Goal: Task Accomplishment & Management: Manage account settings

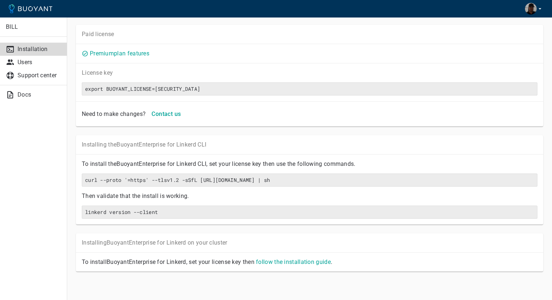
scroll to position [21, 0]
click at [293, 259] on link "follow the installation guide" at bounding box center [293, 261] width 75 height 7
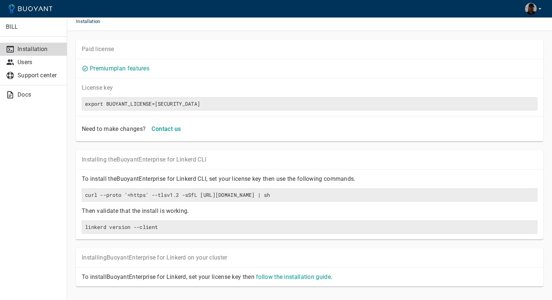
scroll to position [0, 0]
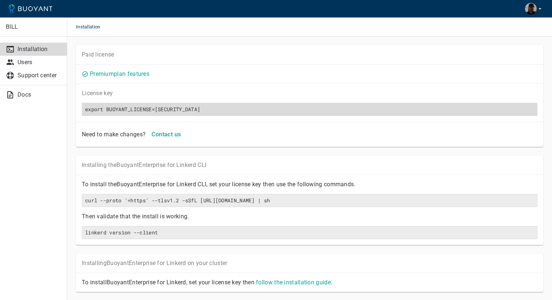
click at [198, 104] on div "export BUOYANT_LICENSE=[SECURITY_DATA]" at bounding box center [309, 109] width 455 height 13
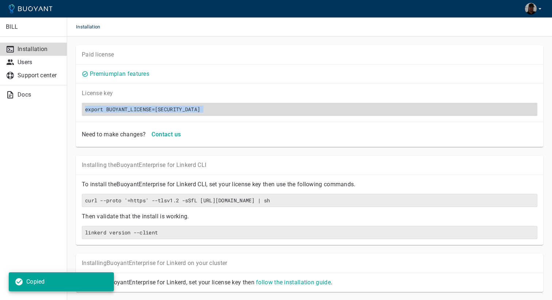
click at [188, 108] on h6 "export BUOYANT_LICENSE=[SECURITY_DATA]" at bounding box center [309, 109] width 449 height 7
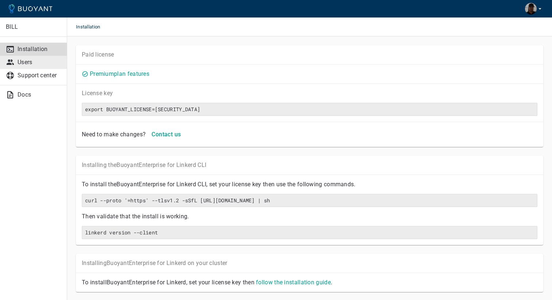
click at [30, 63] on p "Users" at bounding box center [39, 62] width 43 height 7
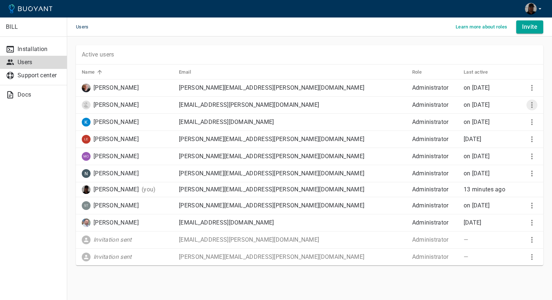
click at [530, 104] on icon "More" at bounding box center [531, 105] width 9 height 9
click at [515, 131] on p "Remove user" at bounding box center [516, 132] width 47 height 7
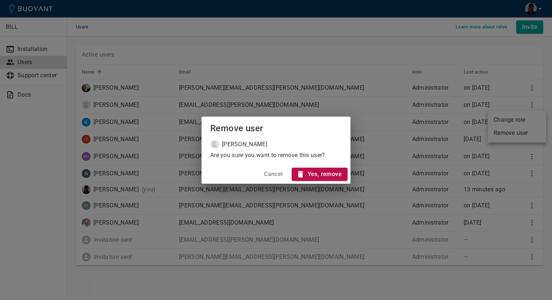
click at [340, 173] on h4 "Yes, remove" at bounding box center [324, 174] width 34 height 7
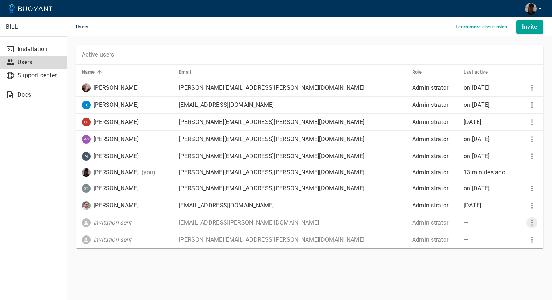
click at [531, 224] on icon "More" at bounding box center [531, 222] width 9 height 9
click at [374, 271] on div at bounding box center [276, 150] width 552 height 300
